Goal: Communication & Community: Connect with others

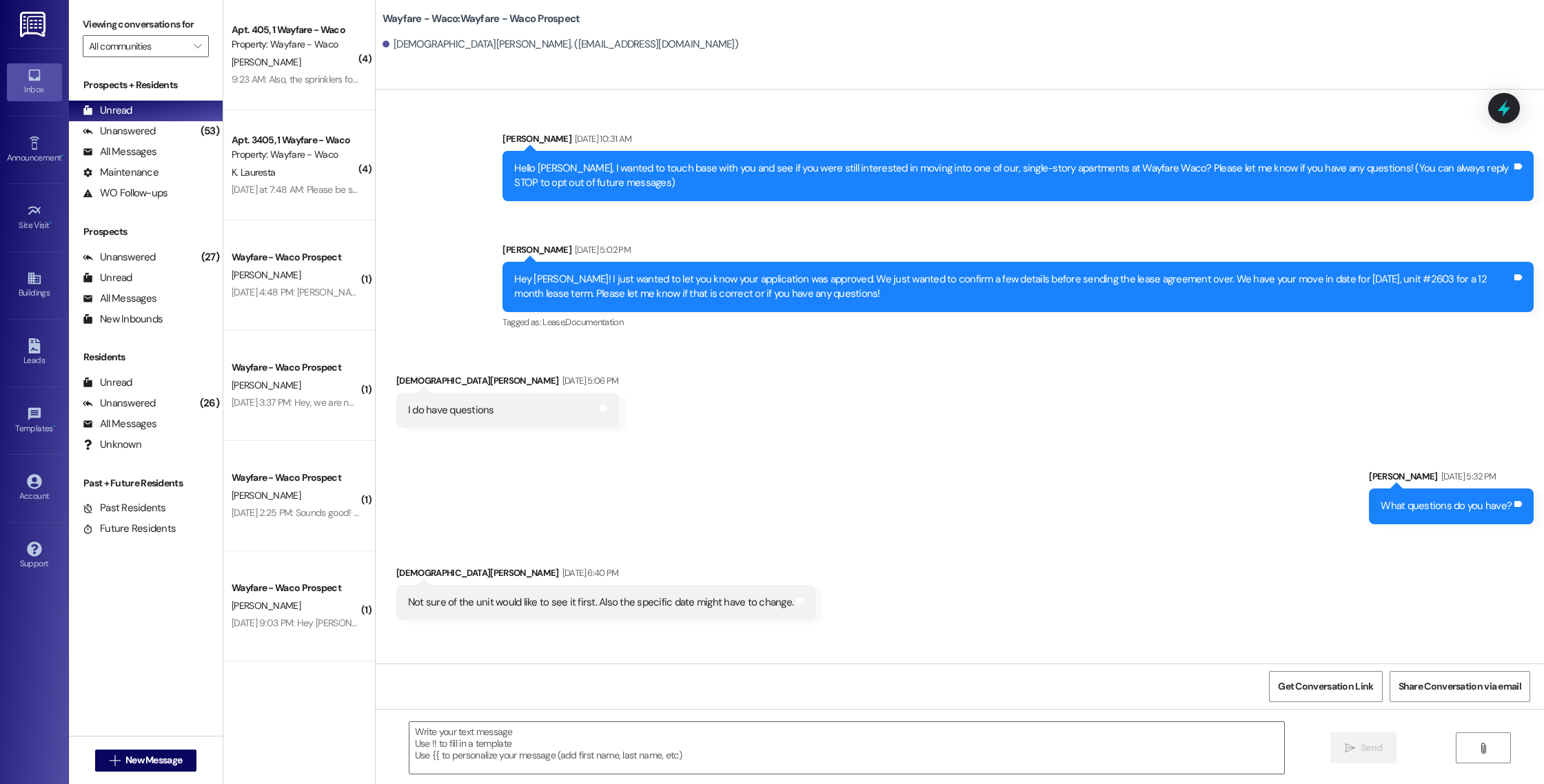
scroll to position [428, 0]
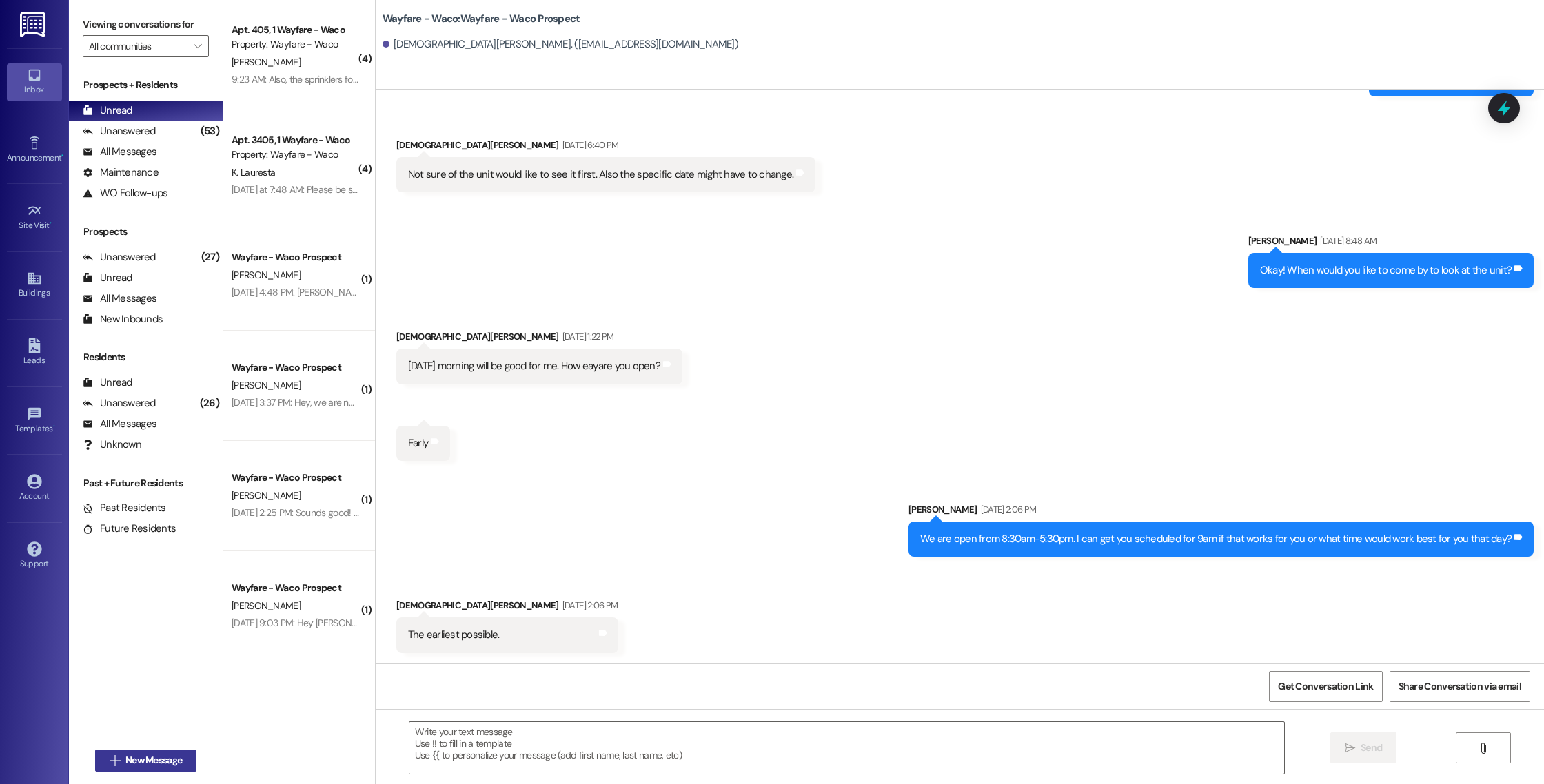
click at [135, 760] on span "New Message" at bounding box center [154, 760] width 57 height 14
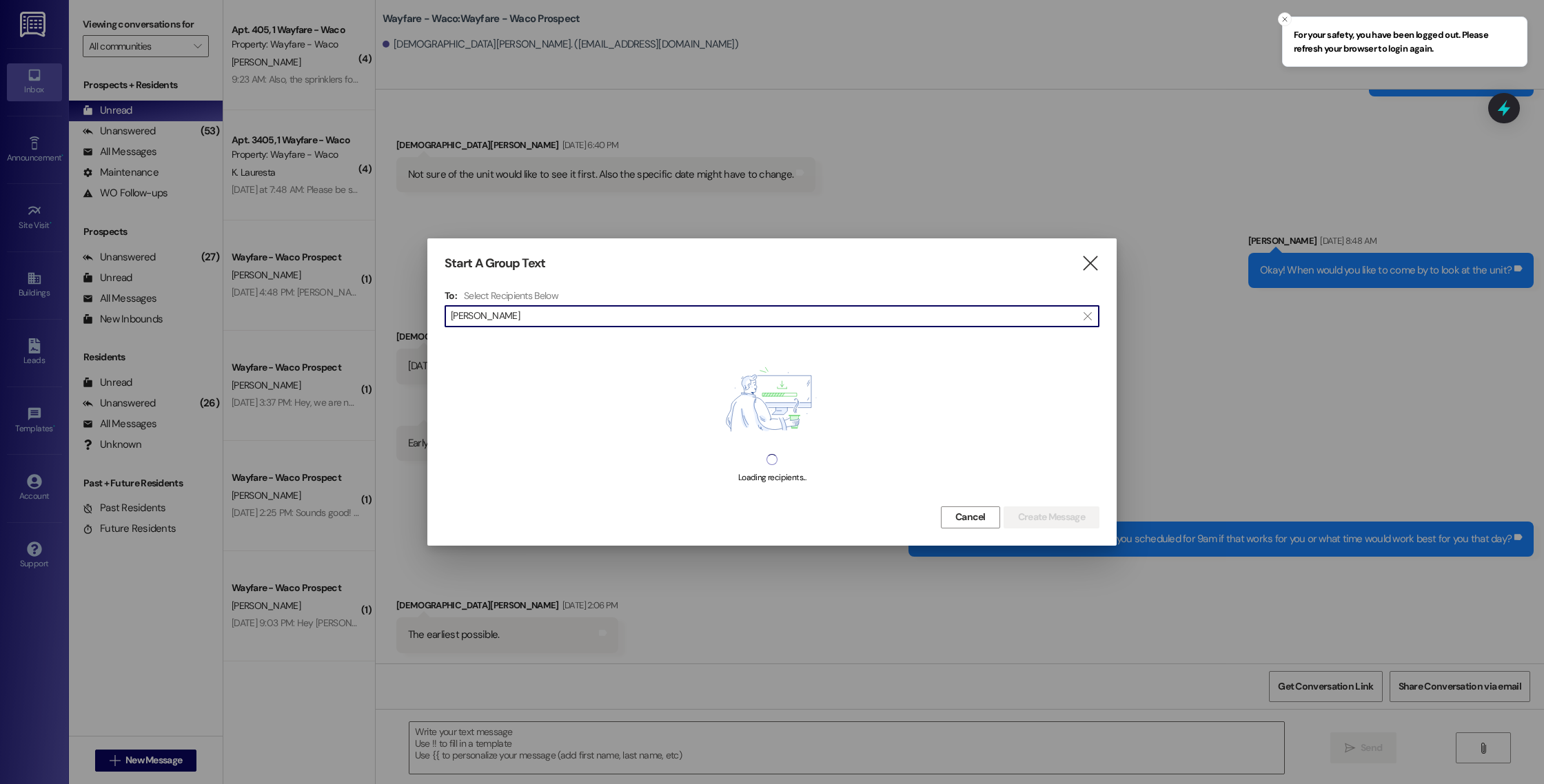
type input "alberto"
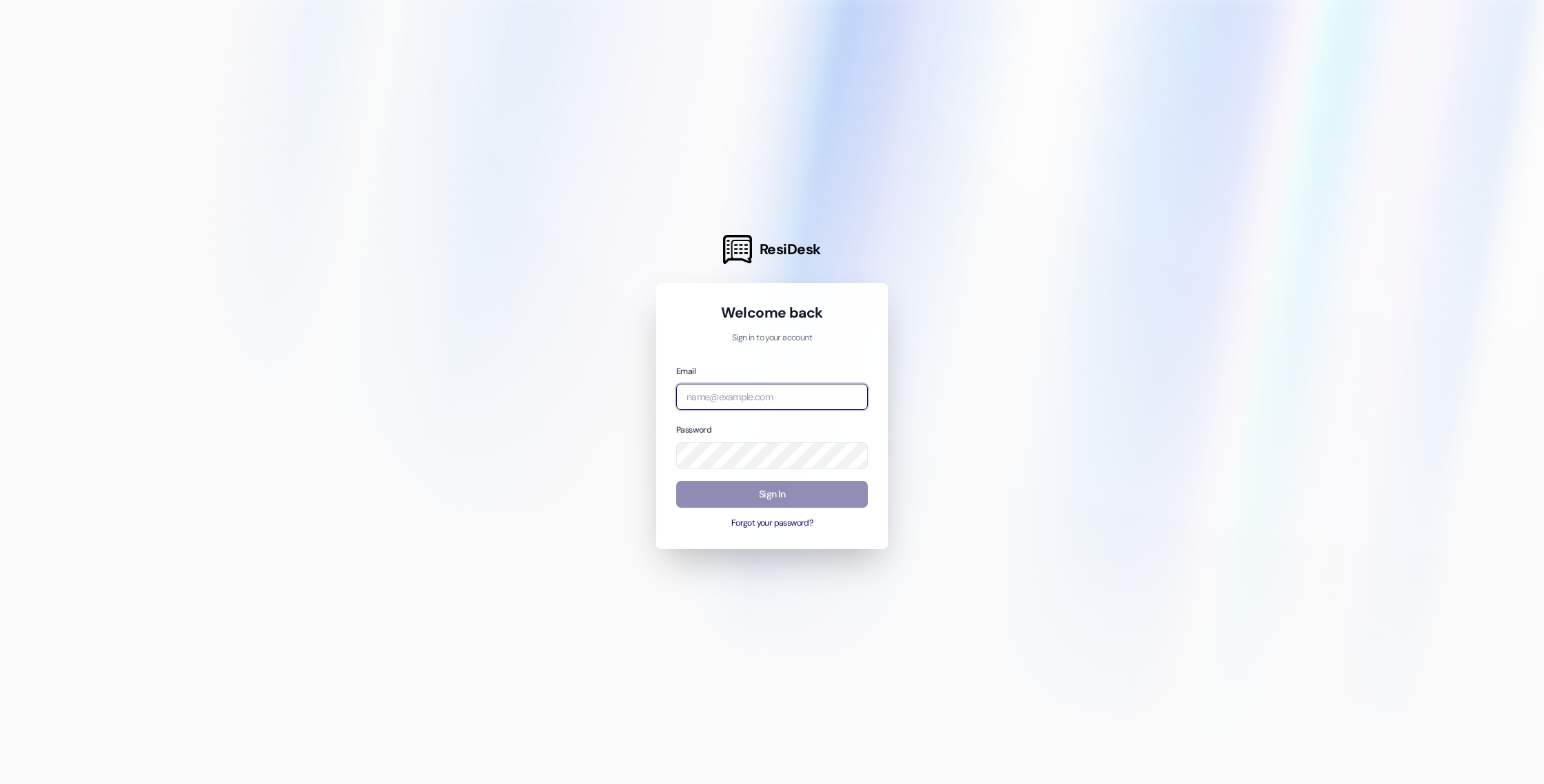
type input "[EMAIL_ADDRESS][DOMAIN_NAME]"
click at [740, 492] on button "Sign In" at bounding box center [772, 494] width 192 height 27
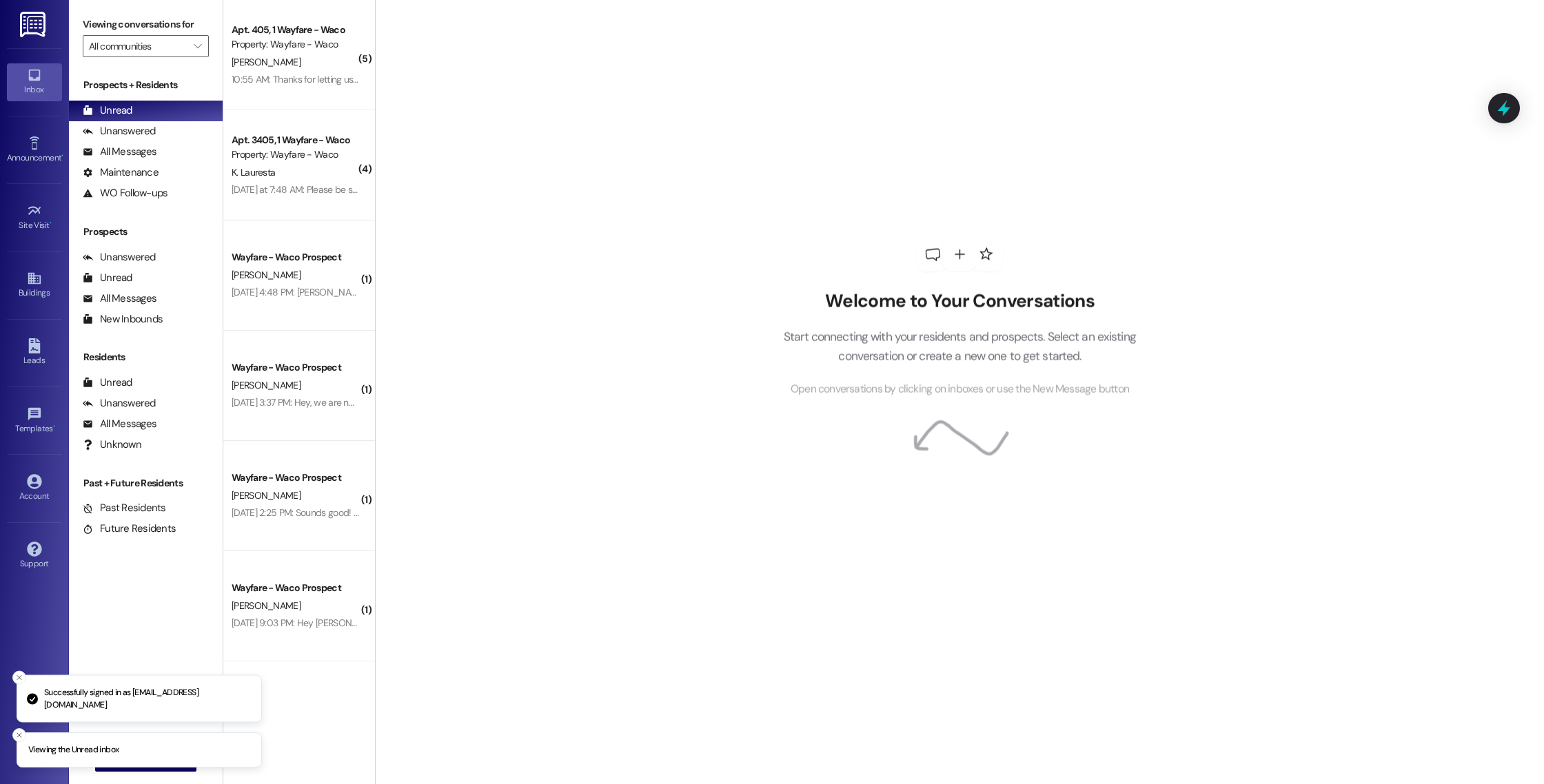
click at [142, 631] on div "Prospects + Residents Unread (0) Unread: Any message you haven't read yet will …" at bounding box center [146, 384] width 153 height 627
click at [16, 682] on icon "Close toast" at bounding box center [19, 678] width 9 height 9
click at [21, 731] on icon "Close toast" at bounding box center [19, 735] width 9 height 9
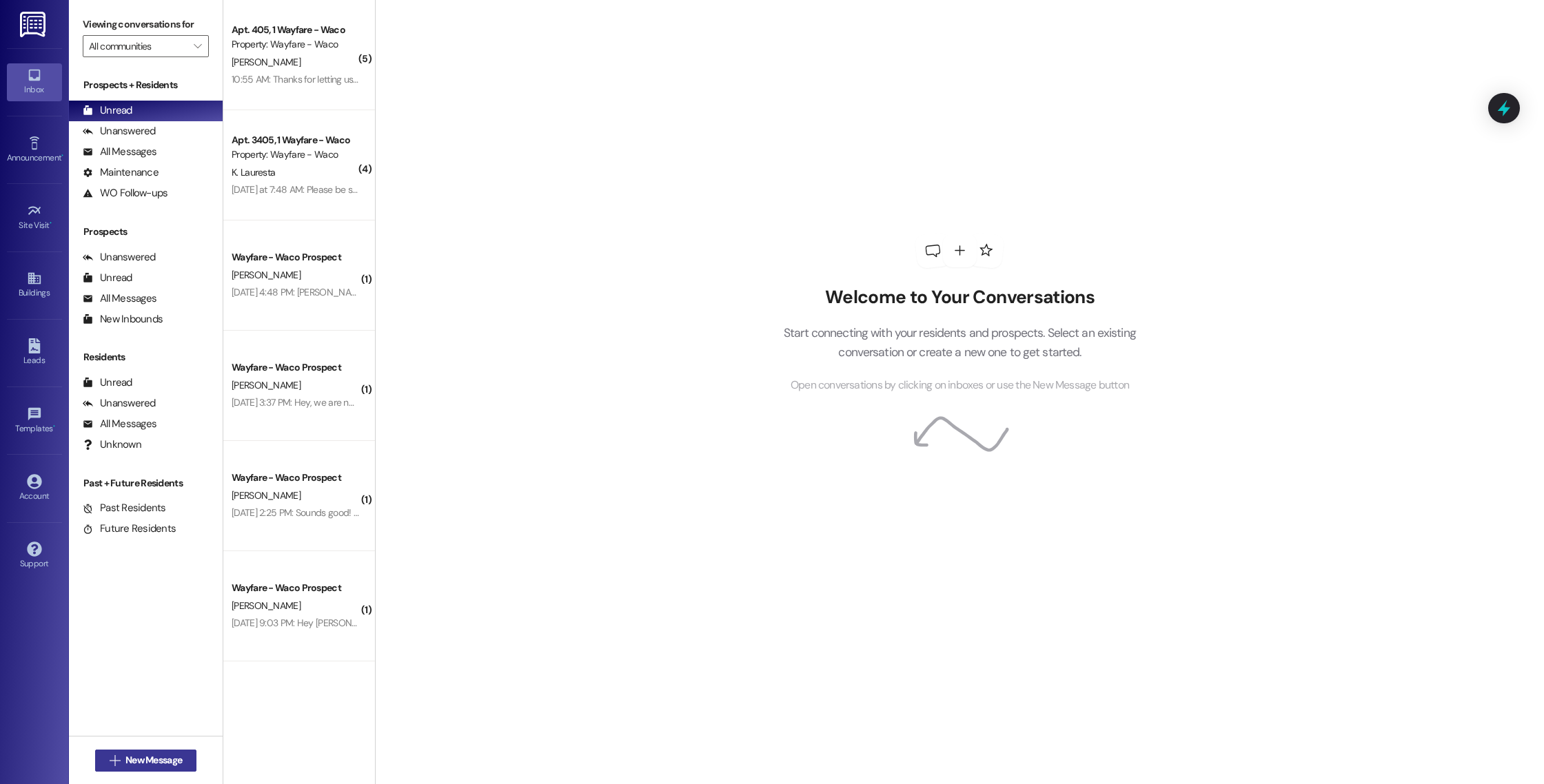
click at [131, 758] on span "New Message" at bounding box center [154, 760] width 57 height 14
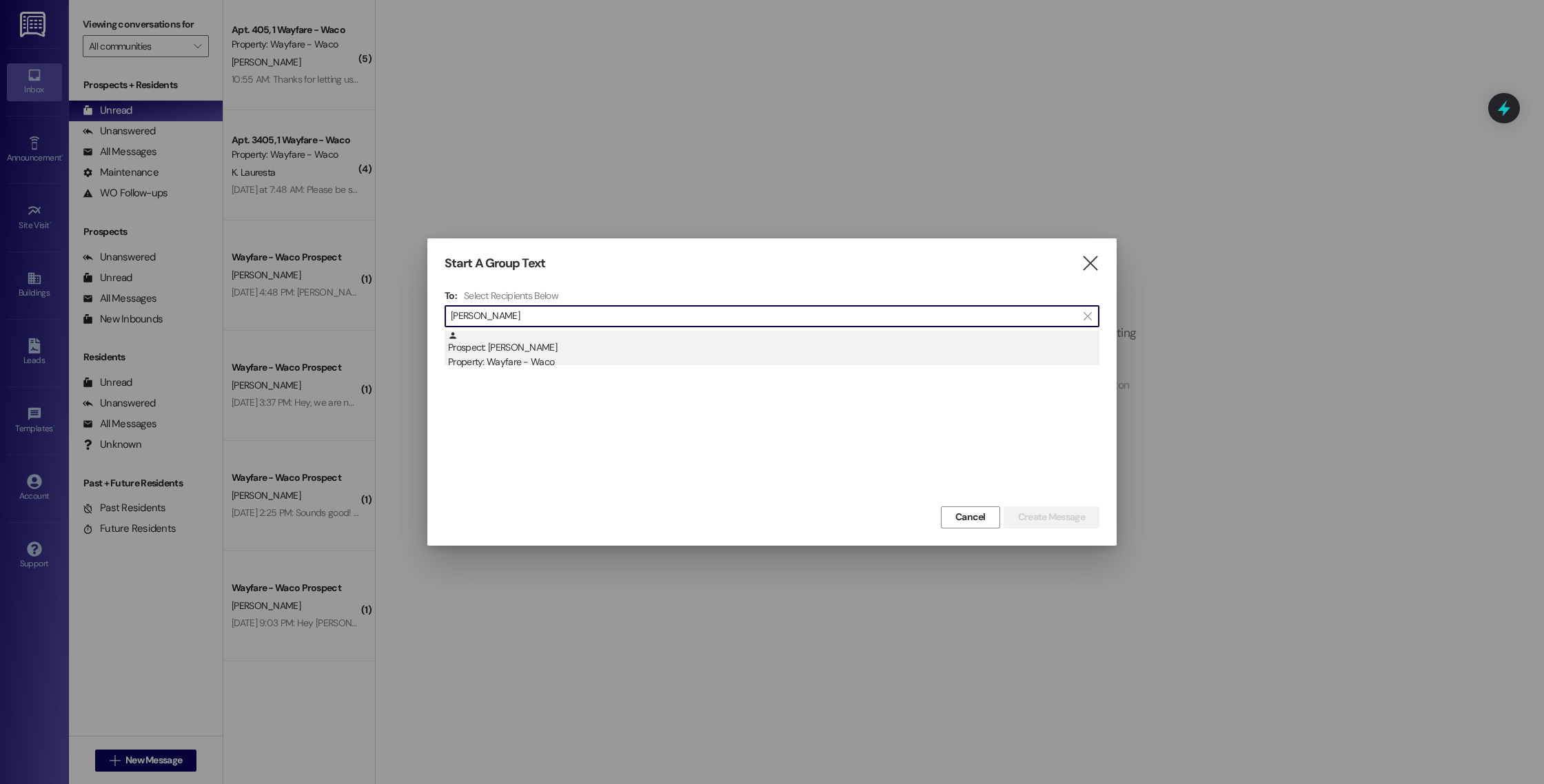
type input "[PERSON_NAME]"
click at [686, 360] on div "Property: Wayfare - Waco" at bounding box center [774, 362] width 652 height 14
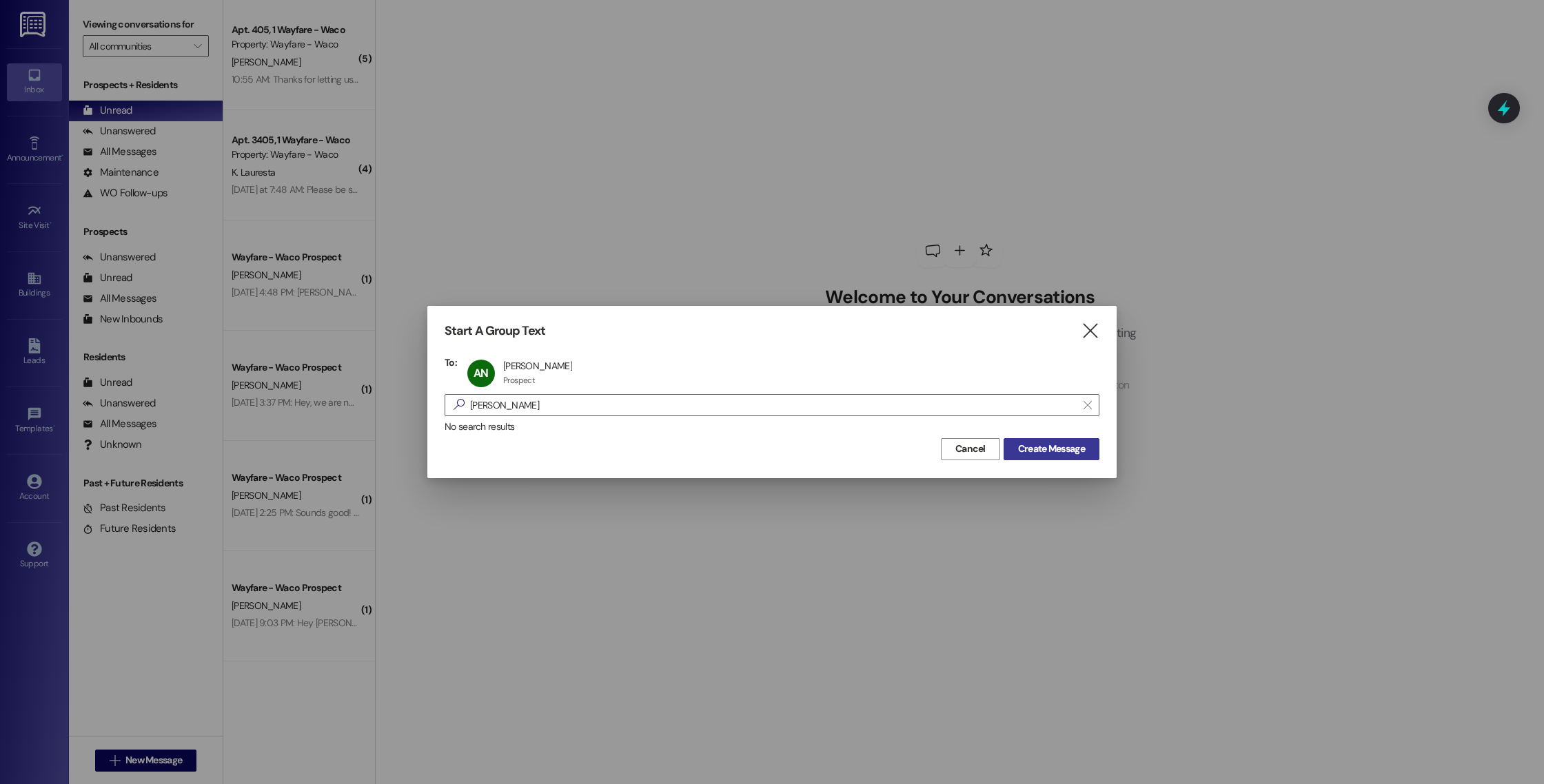
click at [1084, 443] on span "Create Message" at bounding box center [1052, 449] width 67 height 14
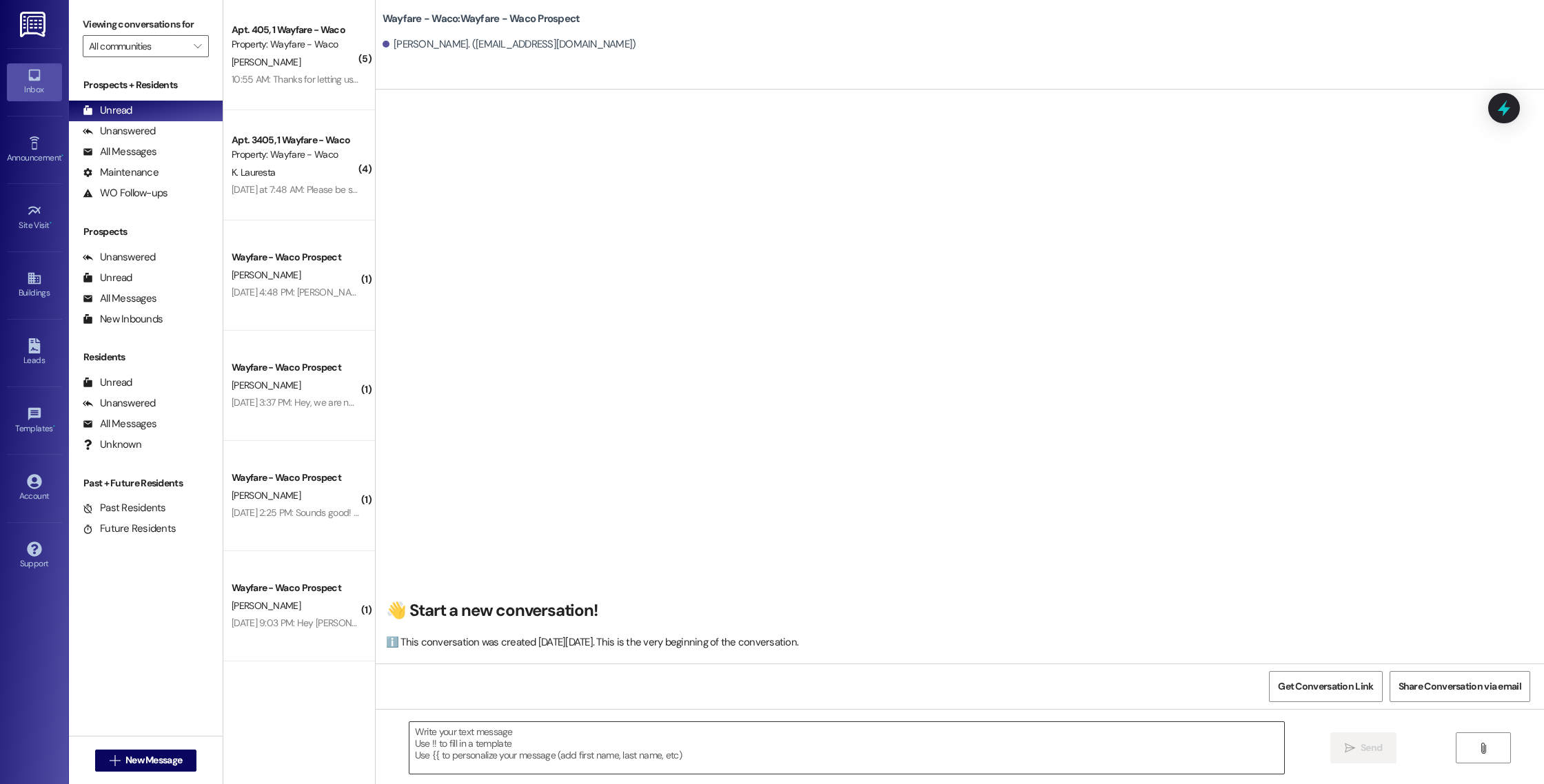
click at [620, 761] on textarea at bounding box center [846, 748] width 875 height 52
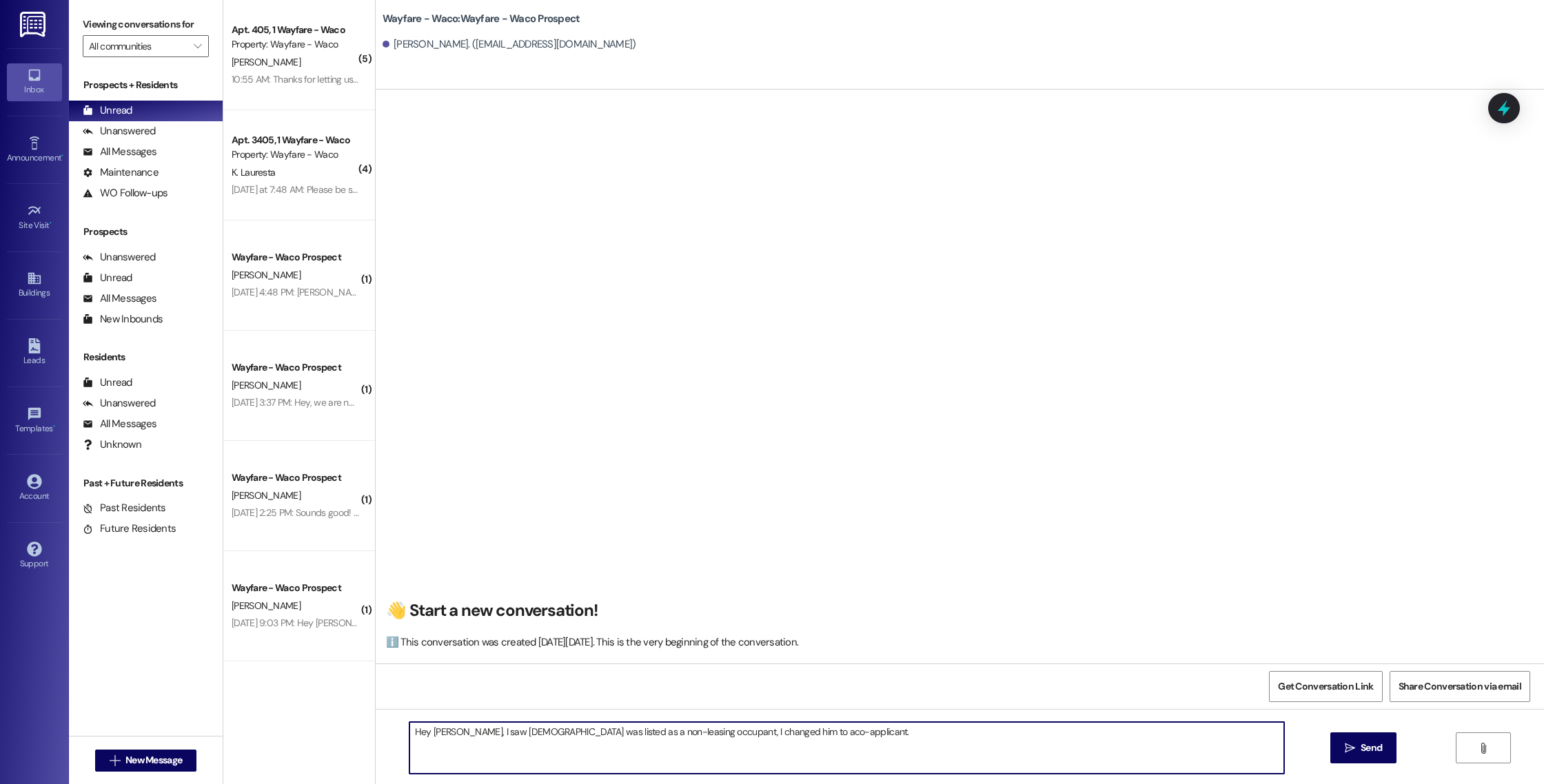
click at [741, 737] on textarea "Hey [PERSON_NAME], I saw [DEMOGRAPHIC_DATA] was listed as a non-leasing occupan…" at bounding box center [846, 748] width 875 height 52
click at [794, 733] on textarea "Hey [PERSON_NAME], I saw [DEMOGRAPHIC_DATA] was listed as a non-leasing occupan…" at bounding box center [846, 748] width 875 height 52
click at [820, 735] on textarea "Hey [PERSON_NAME], I saw [DEMOGRAPHIC_DATA] was listed as a non-leasing occupan…" at bounding box center [846, 748] width 875 height 52
click at [855, 730] on textarea "Hey [PERSON_NAME], I saw [DEMOGRAPHIC_DATA] was listed as a non-leasing occupan…" at bounding box center [846, 748] width 875 height 52
type textarea "Hey [PERSON_NAME], I saw [DEMOGRAPHIC_DATA] was listed as a non-leasing occupan…"
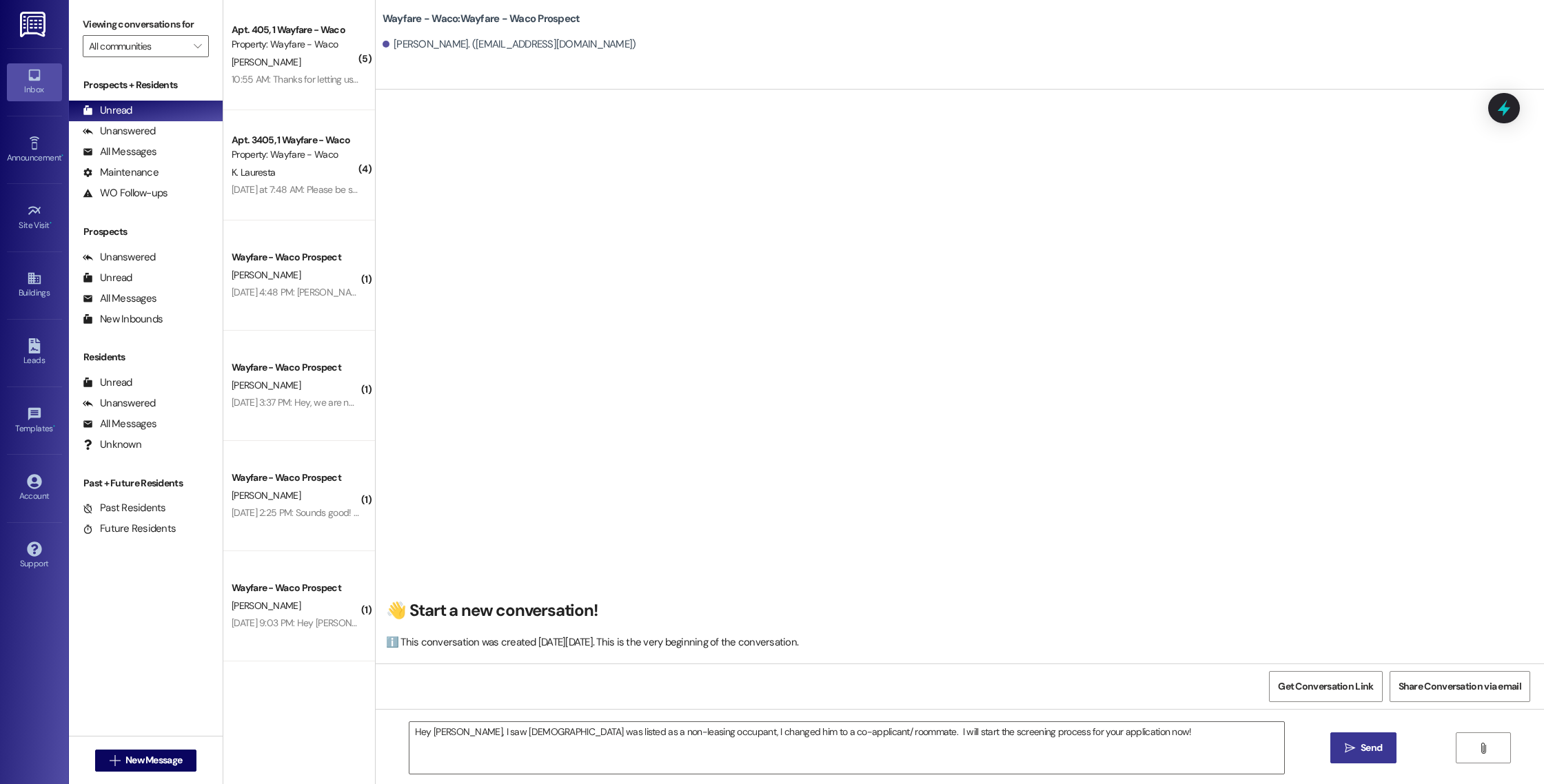
click at [1358, 753] on span "Send" at bounding box center [1371, 748] width 27 height 14
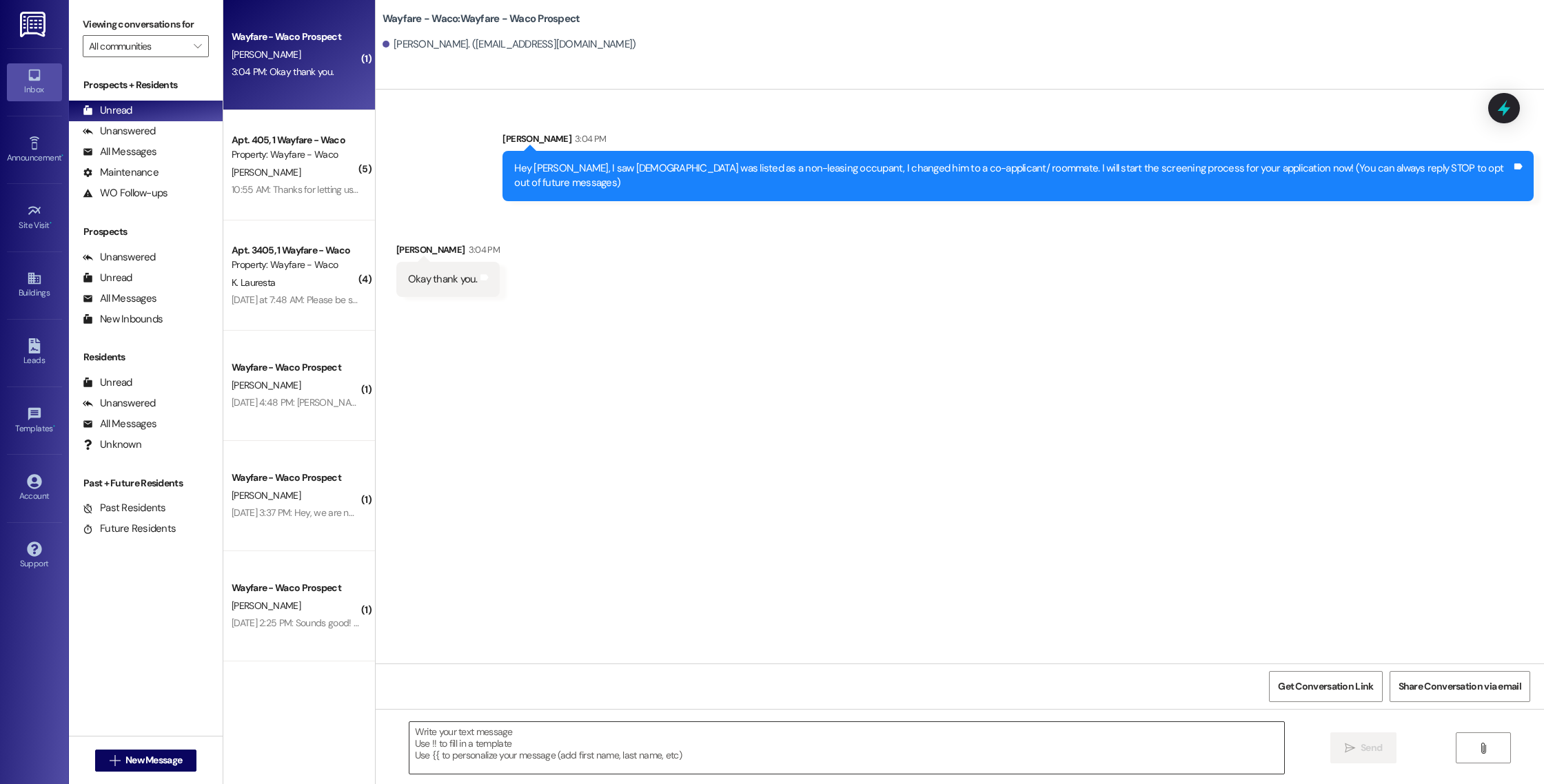
click at [691, 732] on textarea at bounding box center [846, 748] width 875 height 52
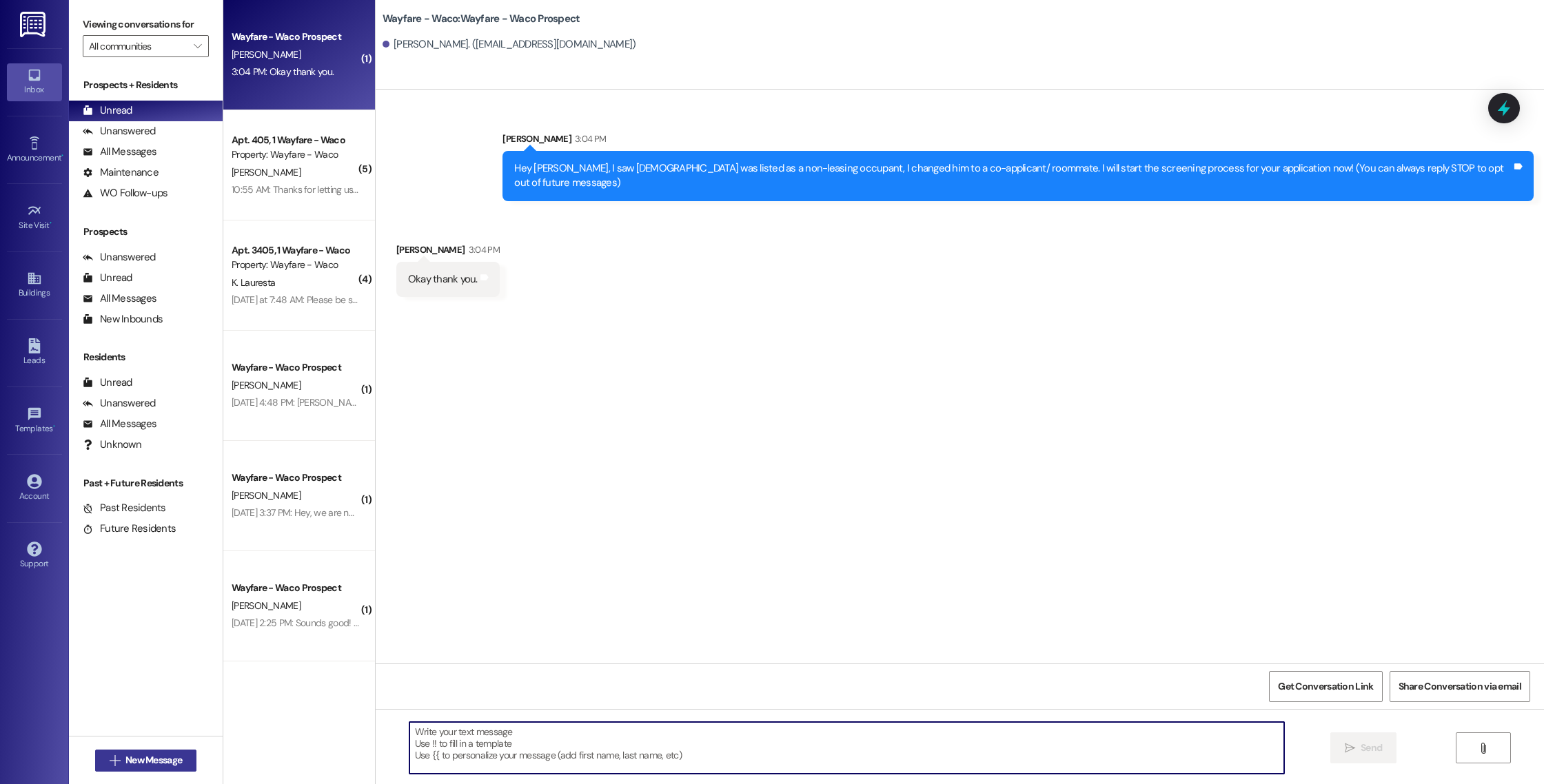
click at [114, 757] on span " New Message" at bounding box center [146, 760] width 79 height 14
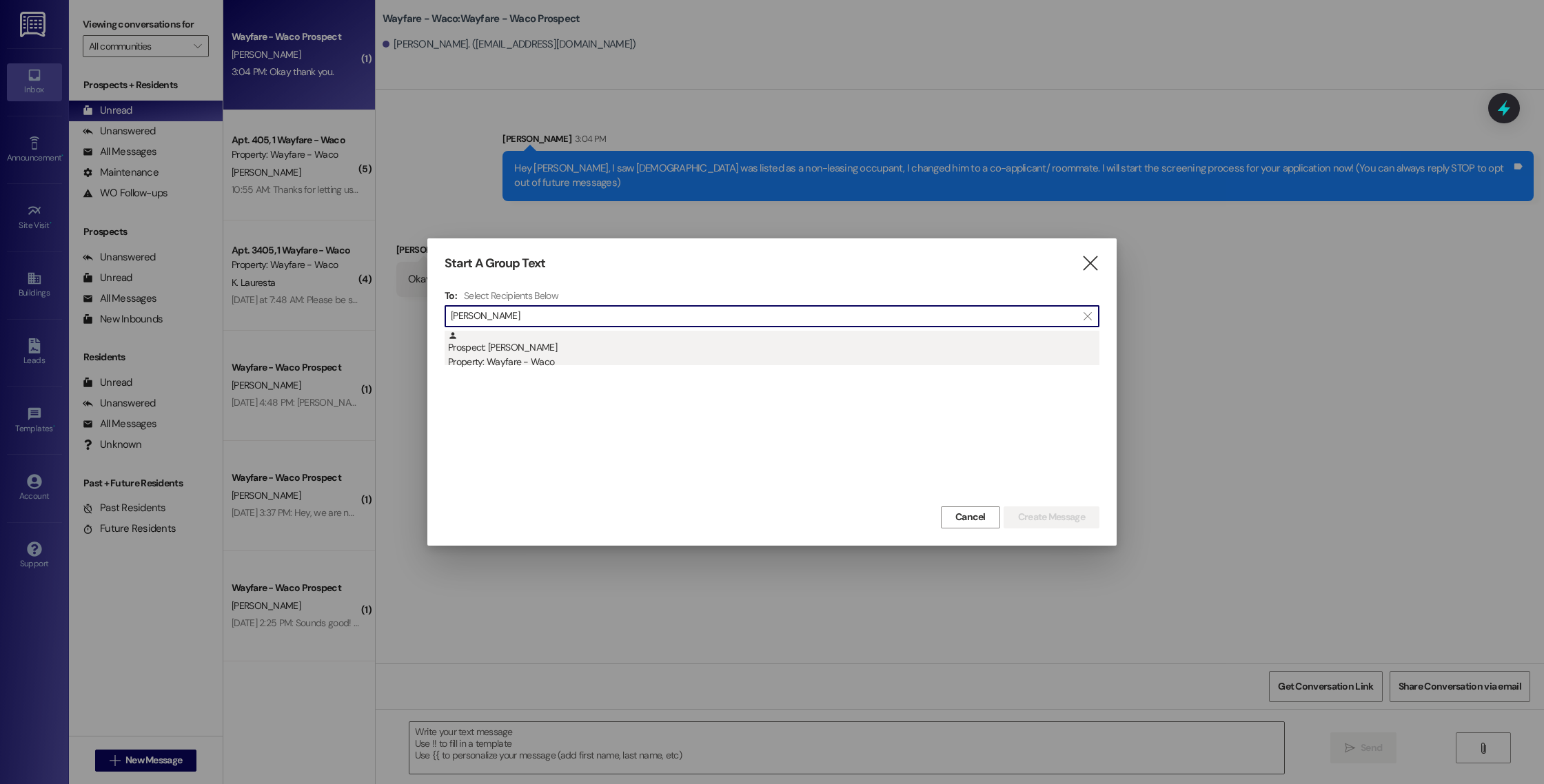
type input "[PERSON_NAME]"
click at [646, 364] on div "Property: Wayfare - Waco" at bounding box center [774, 362] width 652 height 14
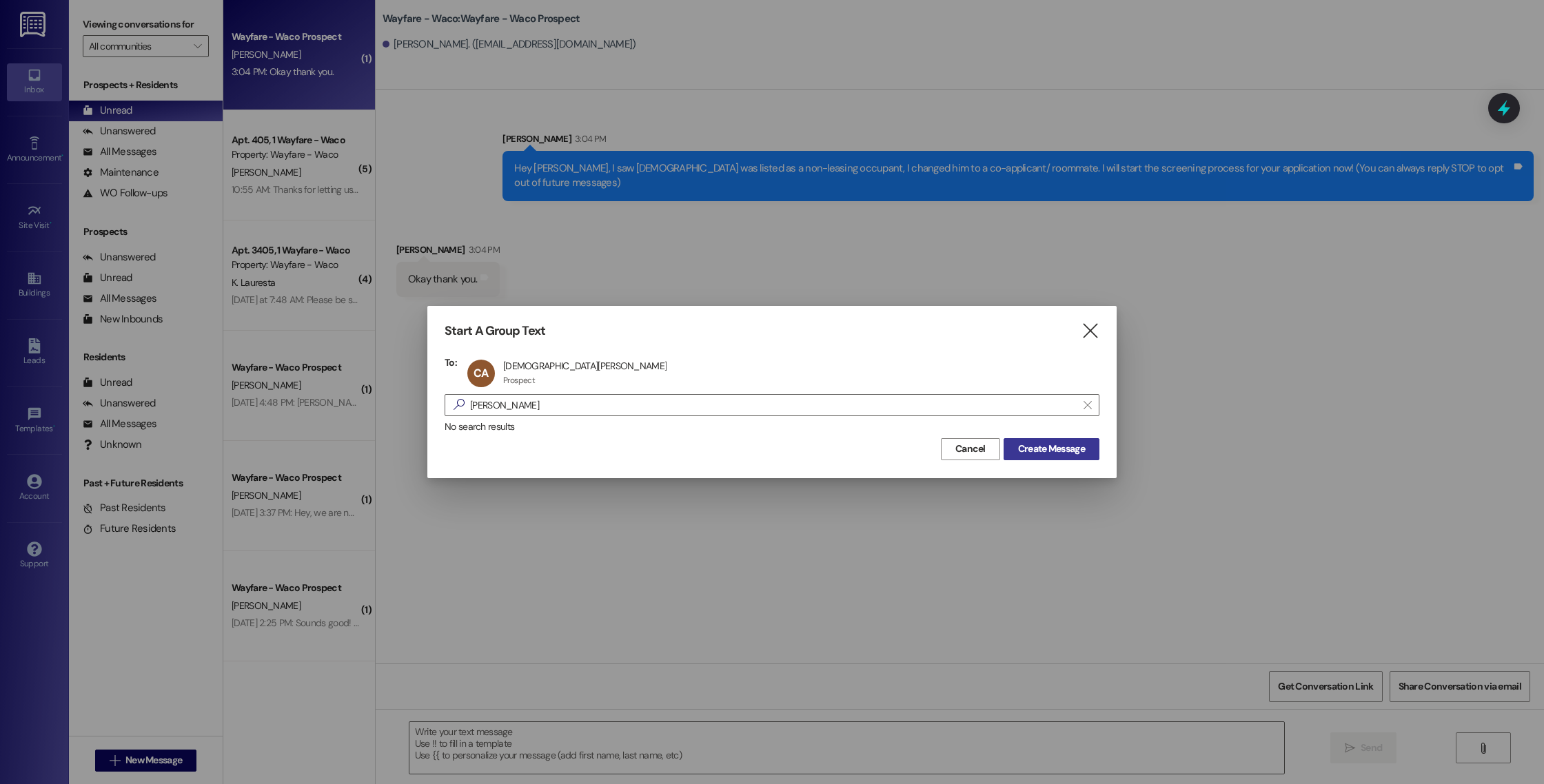
click at [1018, 444] on span "Create Message" at bounding box center [1052, 449] width 67 height 14
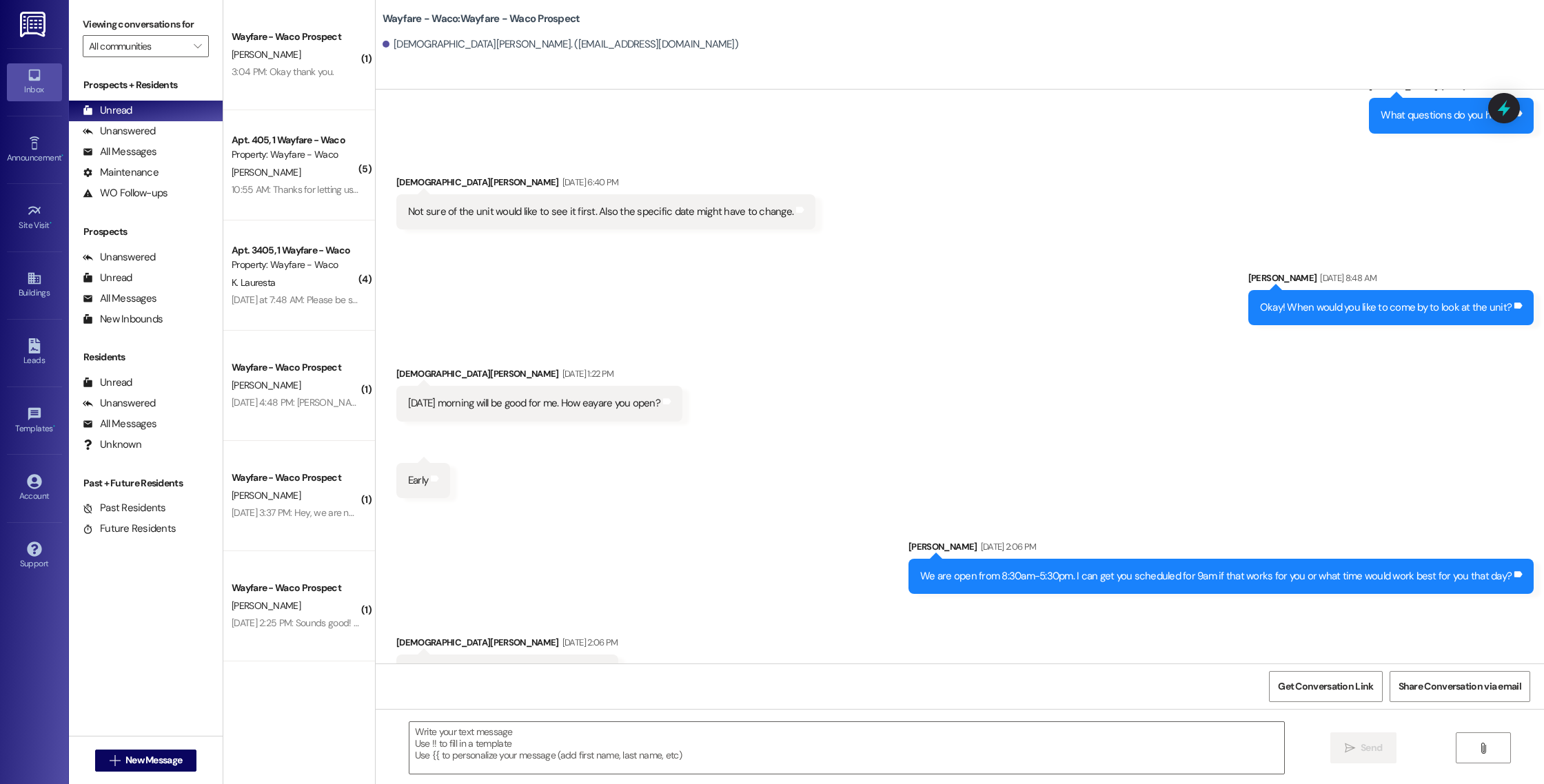
scroll to position [428, 0]
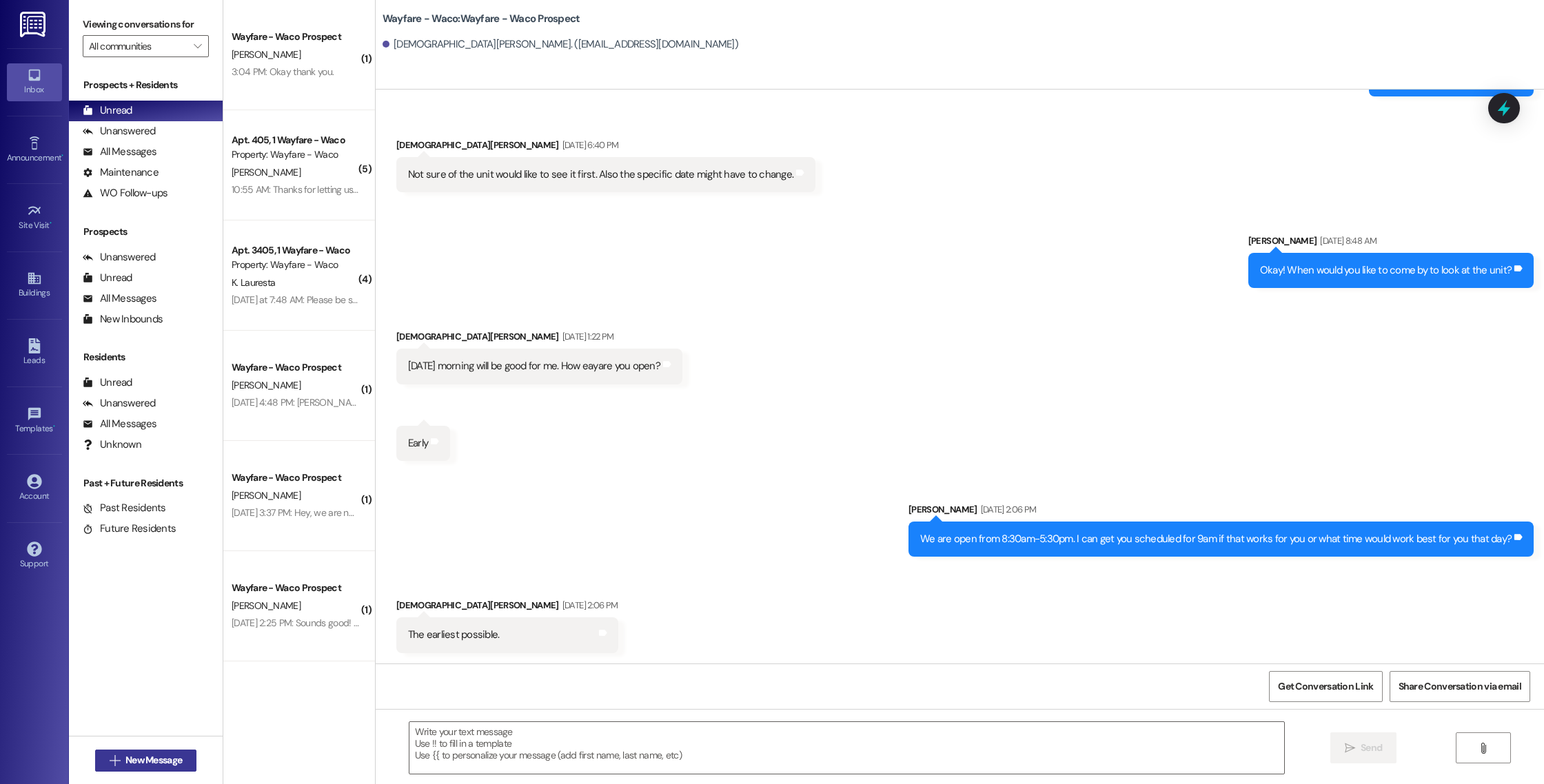
click at [144, 764] on span "New Message" at bounding box center [154, 760] width 57 height 14
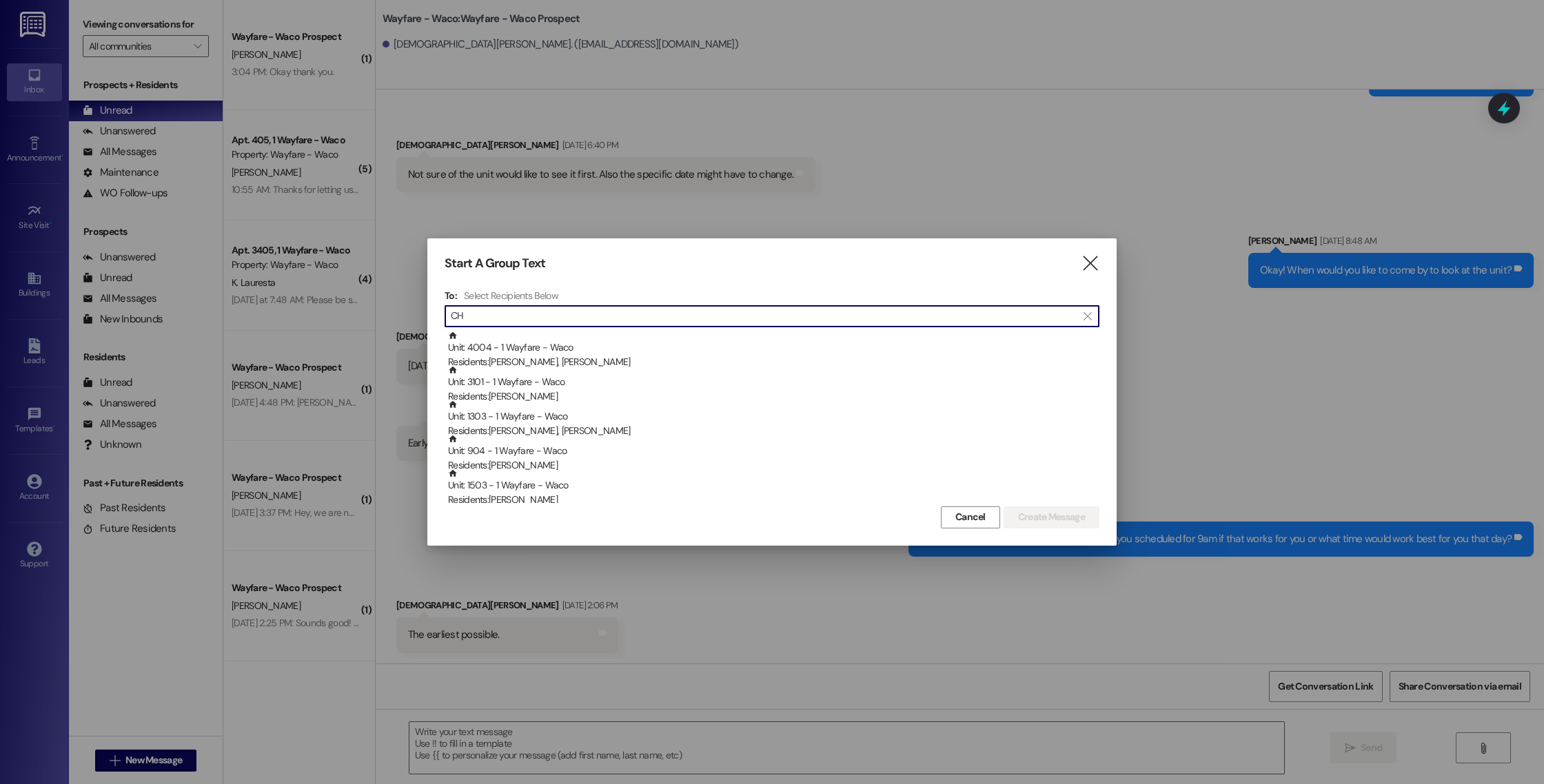
type input "C"
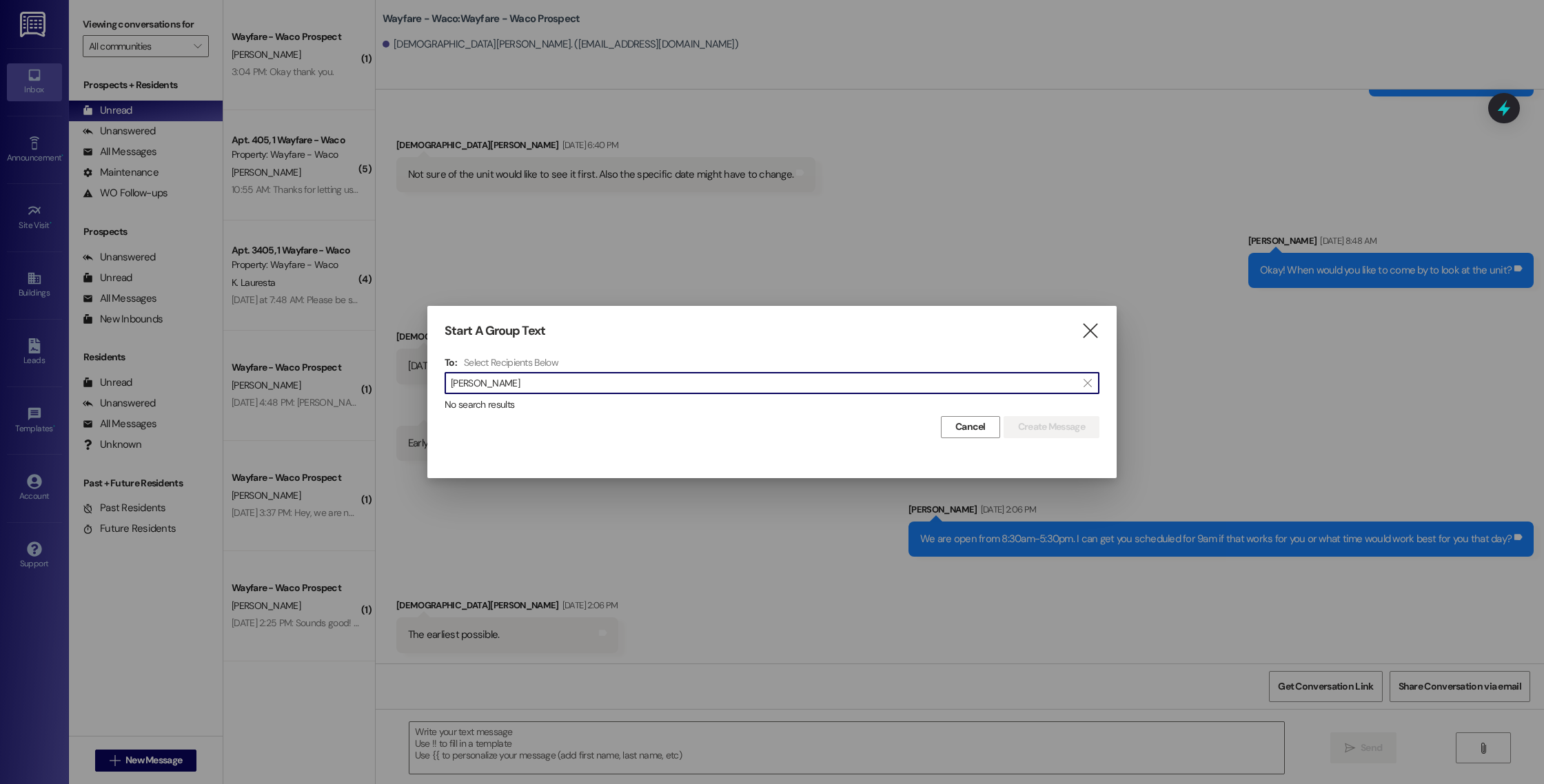
click at [794, 388] on input "[PERSON_NAME]" at bounding box center [763, 383] width 626 height 19
paste input "[PHONE_NUMBER]"
type input "[PHONE_NUMBER]"
click at [1087, 331] on icon "" at bounding box center [1090, 331] width 18 height 14
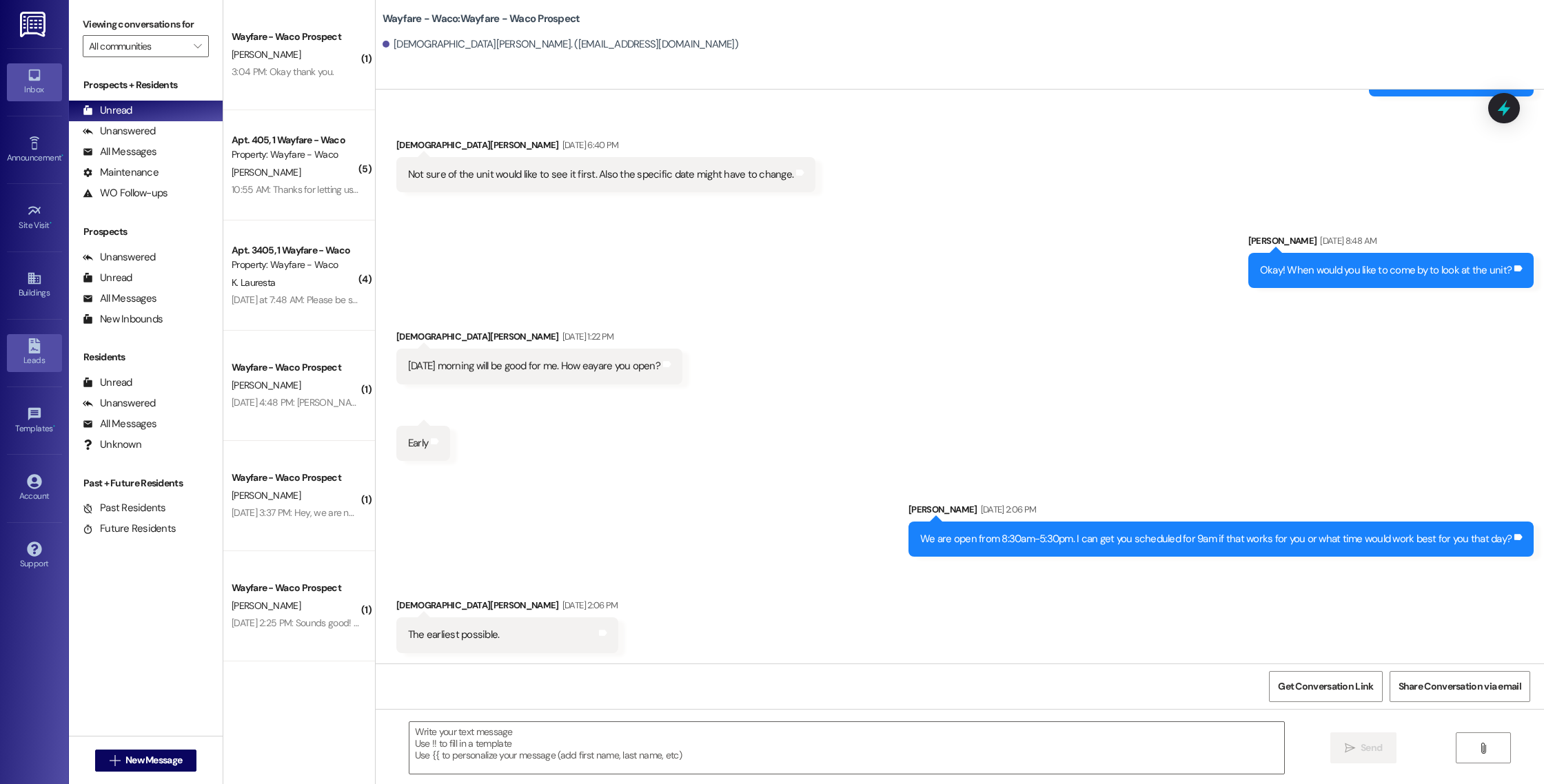
click at [35, 349] on icon at bounding box center [34, 345] width 11 height 15
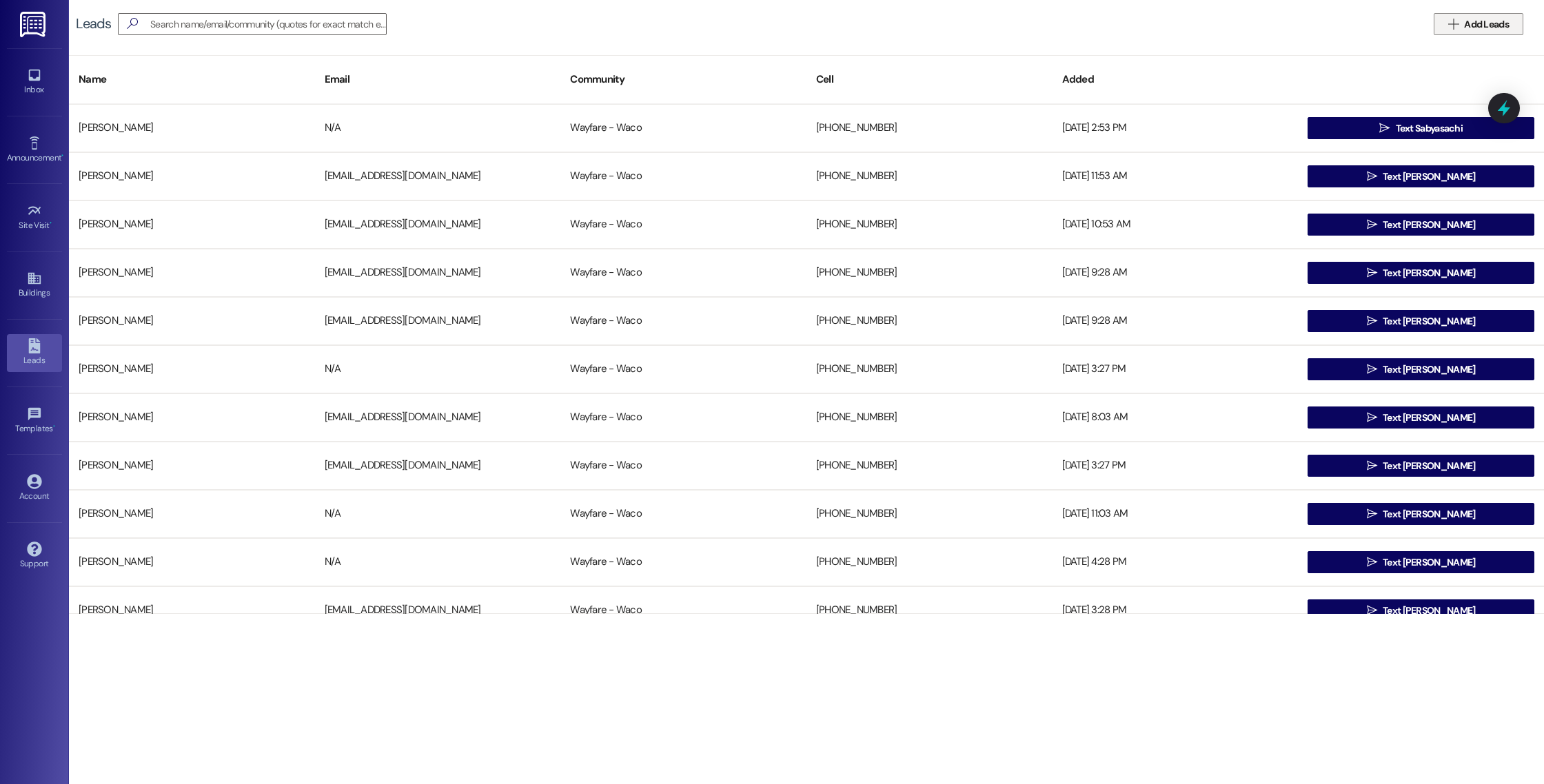
click at [1455, 26] on icon "" at bounding box center [1453, 24] width 11 height 11
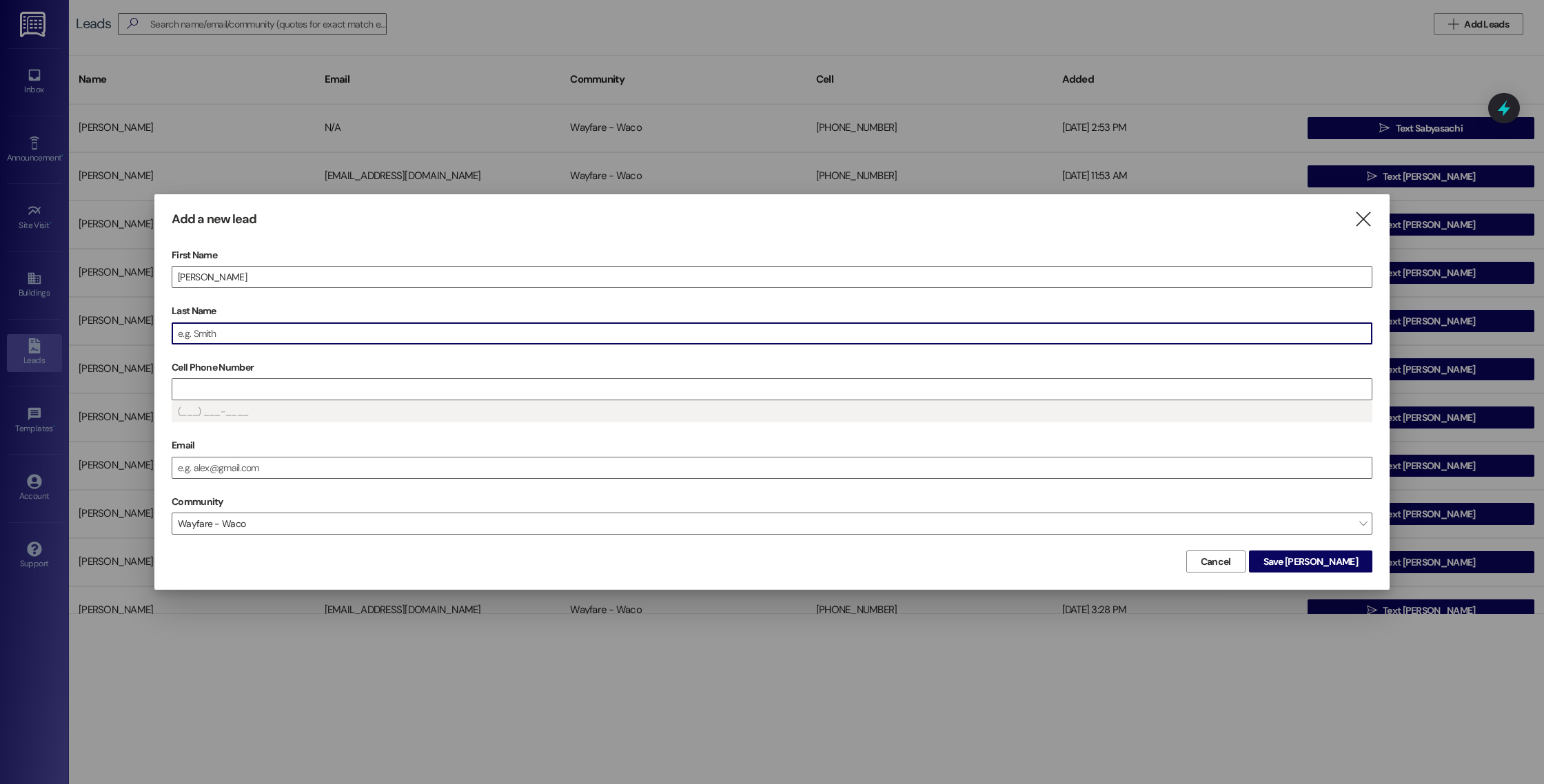
click at [679, 337] on input "Last Name" at bounding box center [772, 333] width 1199 height 21
click at [341, 389] on input "Cell Phone Number" at bounding box center [772, 389] width 1199 height 21
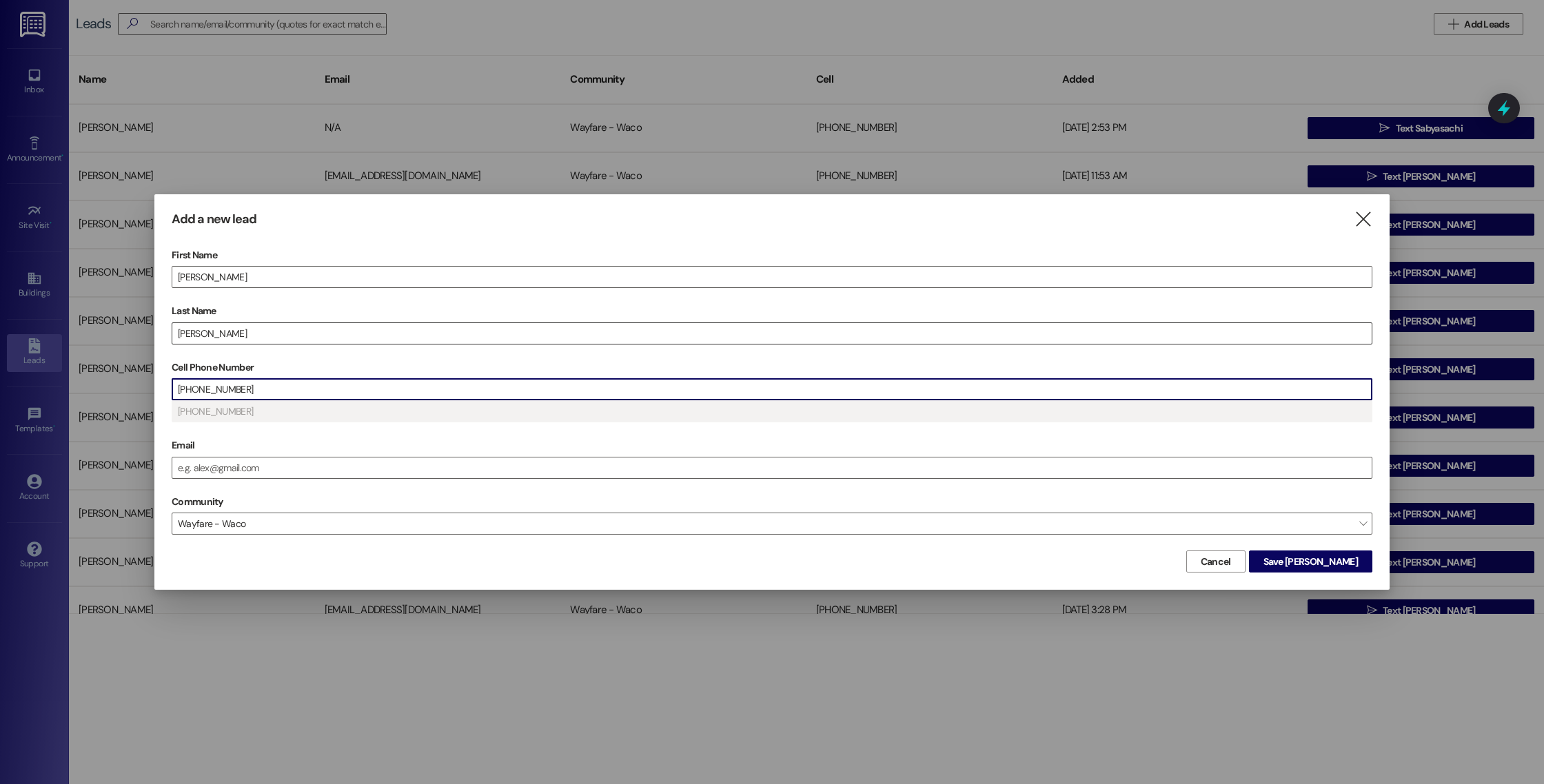
click at [227, 333] on input "[PERSON_NAME]" at bounding box center [772, 333] width 1199 height 21
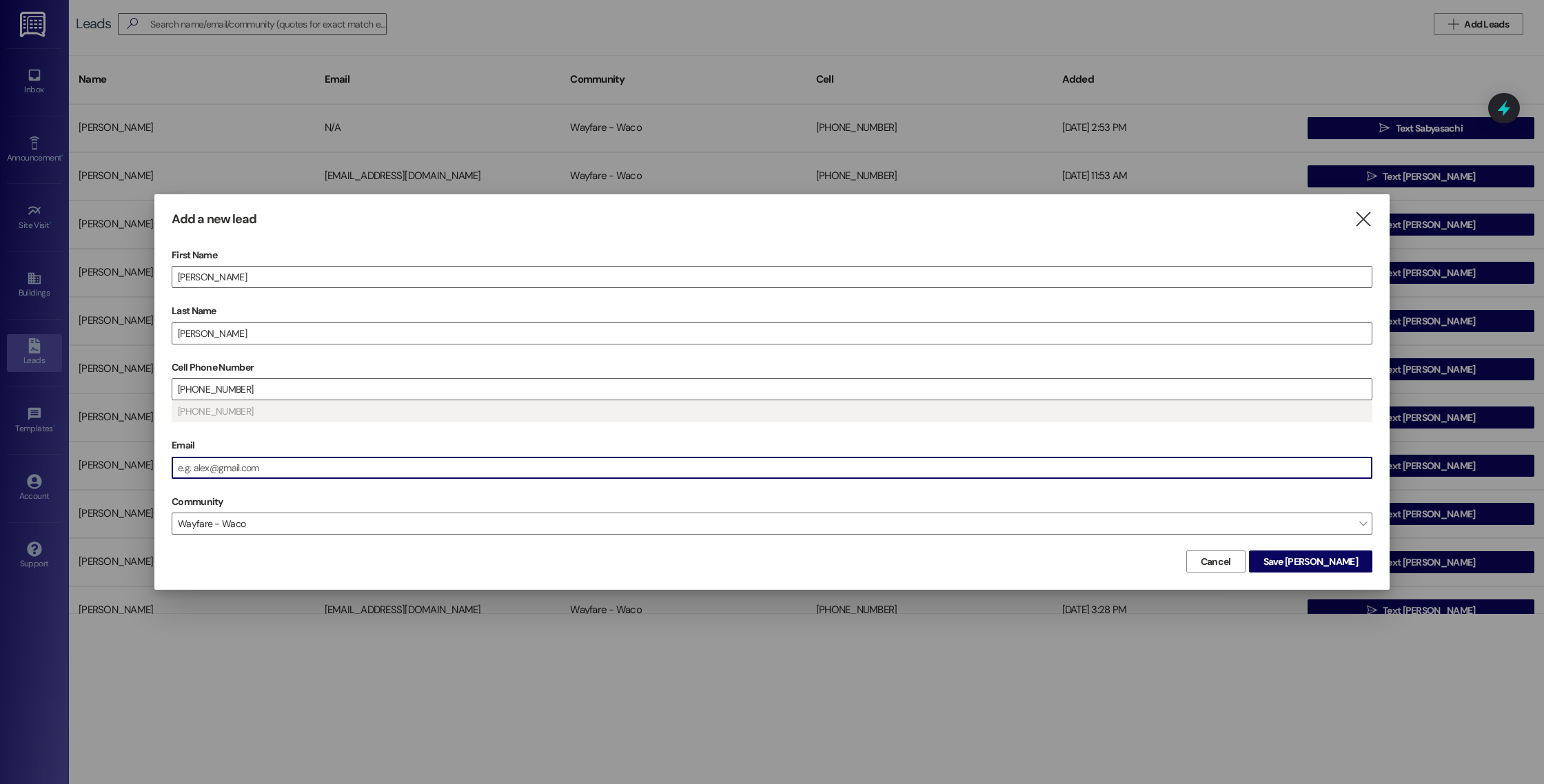
click at [472, 462] on input "Email" at bounding box center [772, 467] width 1199 height 21
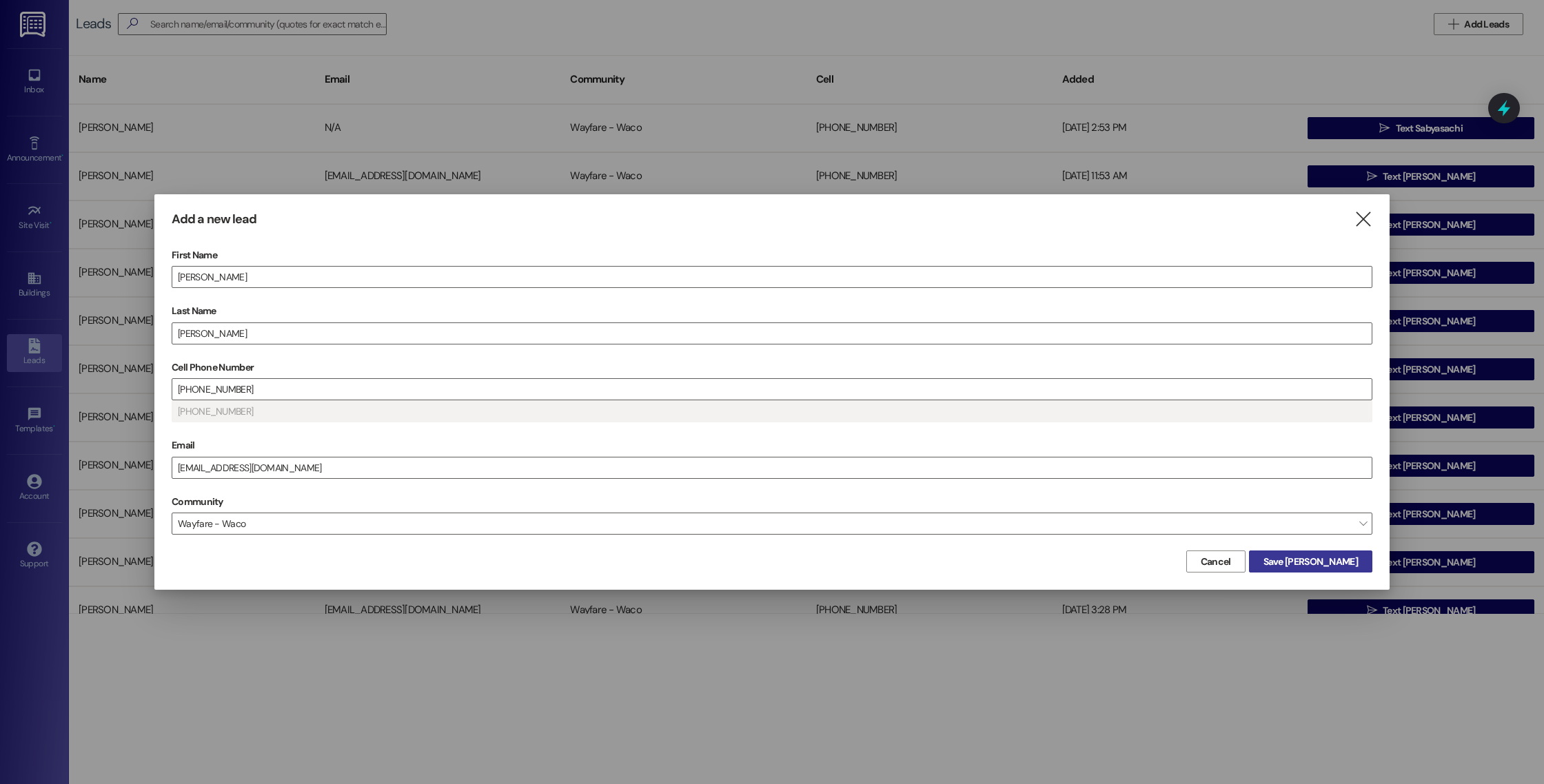
click at [1317, 557] on span "Save [PERSON_NAME]" at bounding box center [1310, 562] width 95 height 14
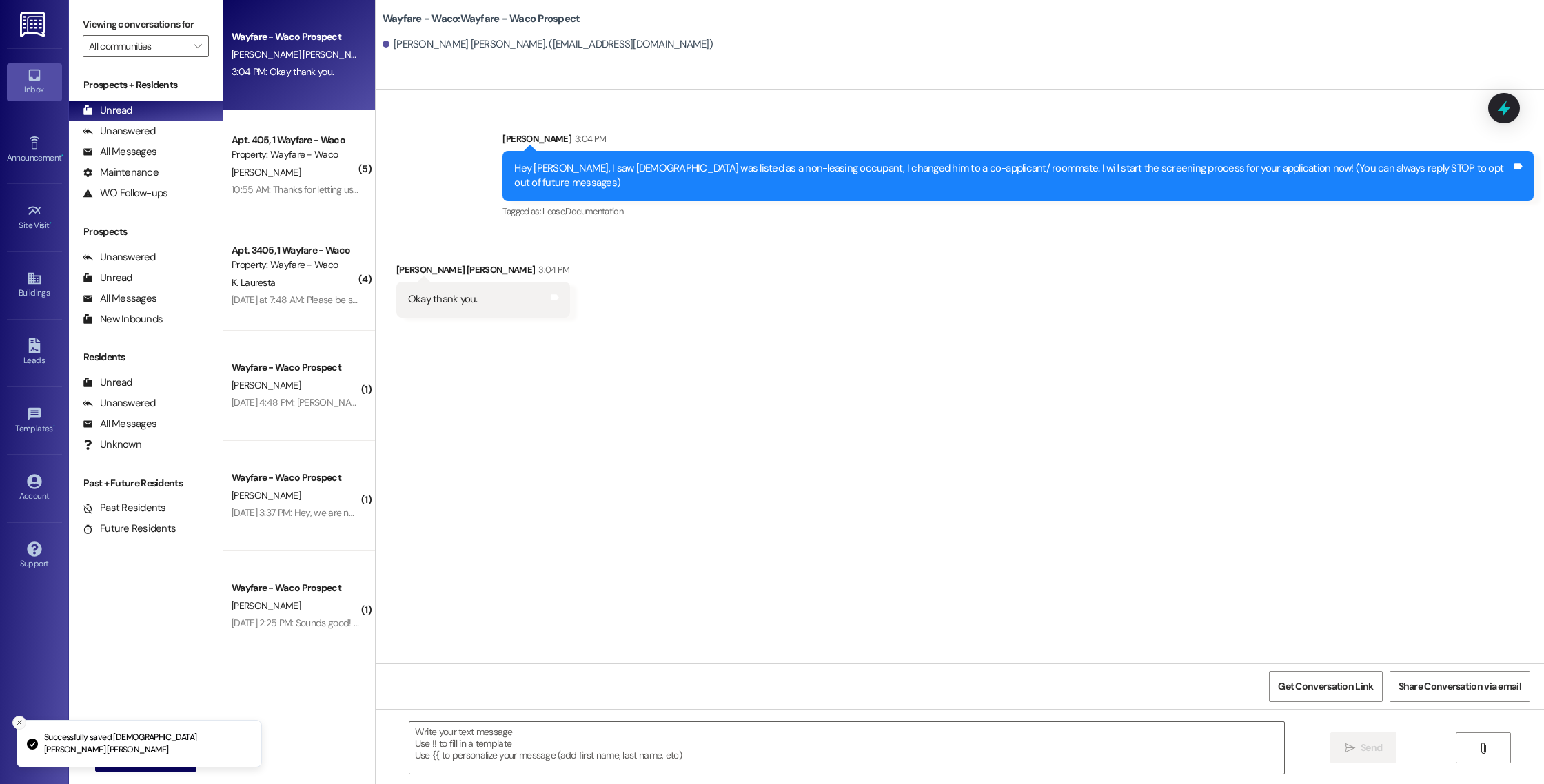
click at [18, 726] on icon "Close toast" at bounding box center [19, 723] width 9 height 9
click at [126, 759] on span "New Message" at bounding box center [154, 760] width 57 height 14
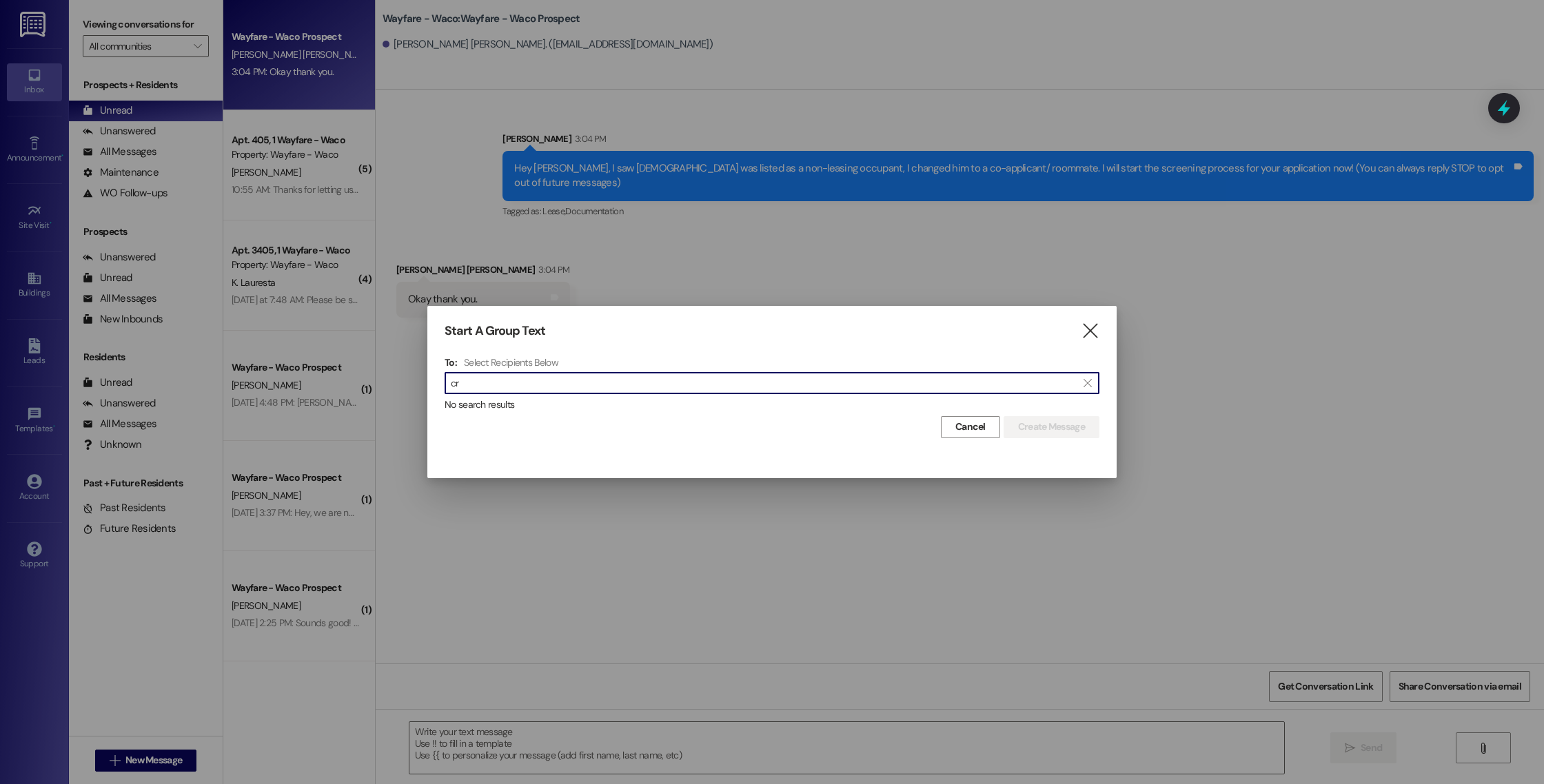
type input "c"
click at [820, 388] on input "[DEMOGRAPHIC_DATA]" at bounding box center [763, 383] width 626 height 19
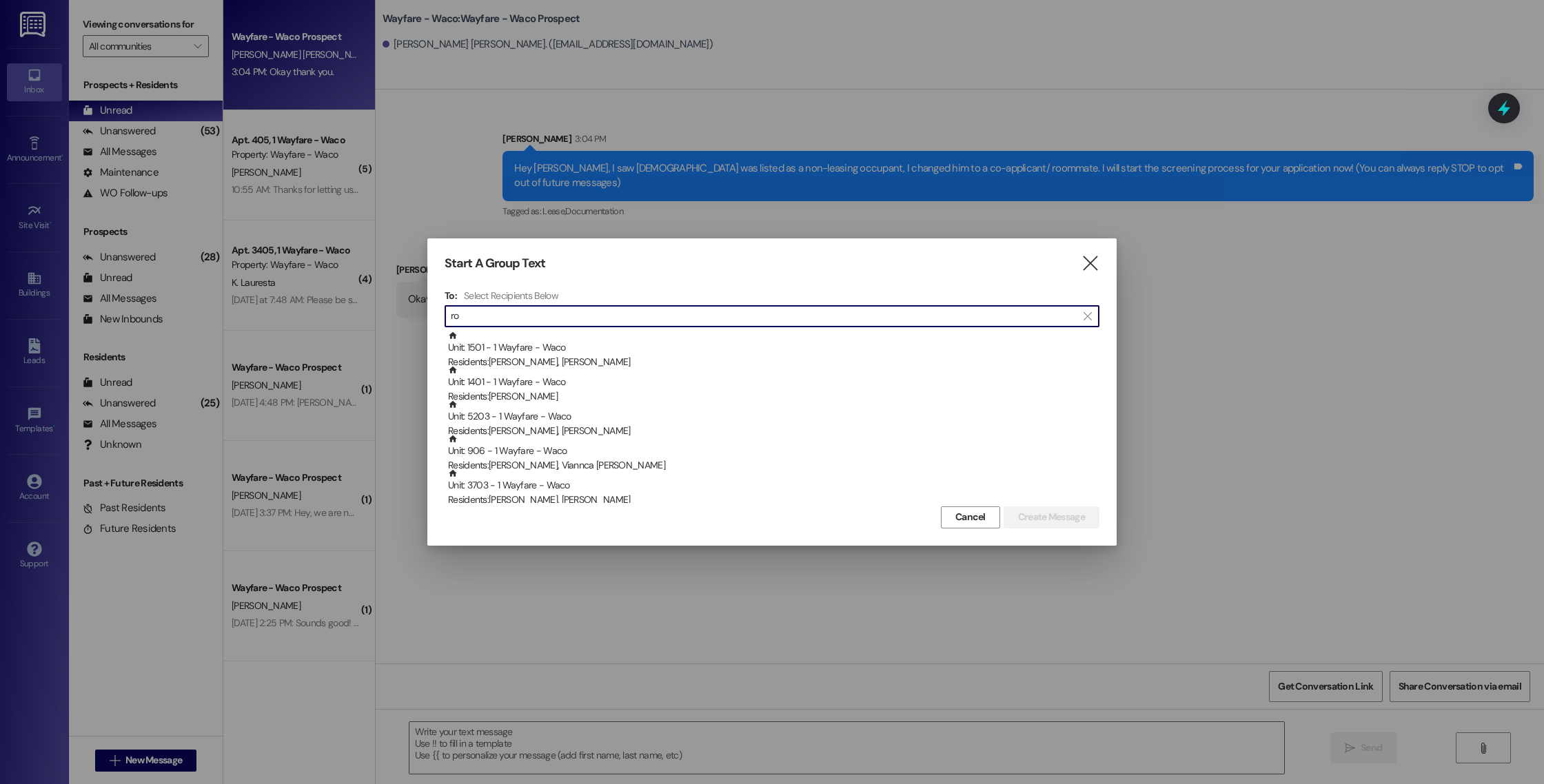
type input "r"
click at [1096, 263] on icon "" at bounding box center [1090, 263] width 18 height 14
